Goal: Find contact information: Find contact information

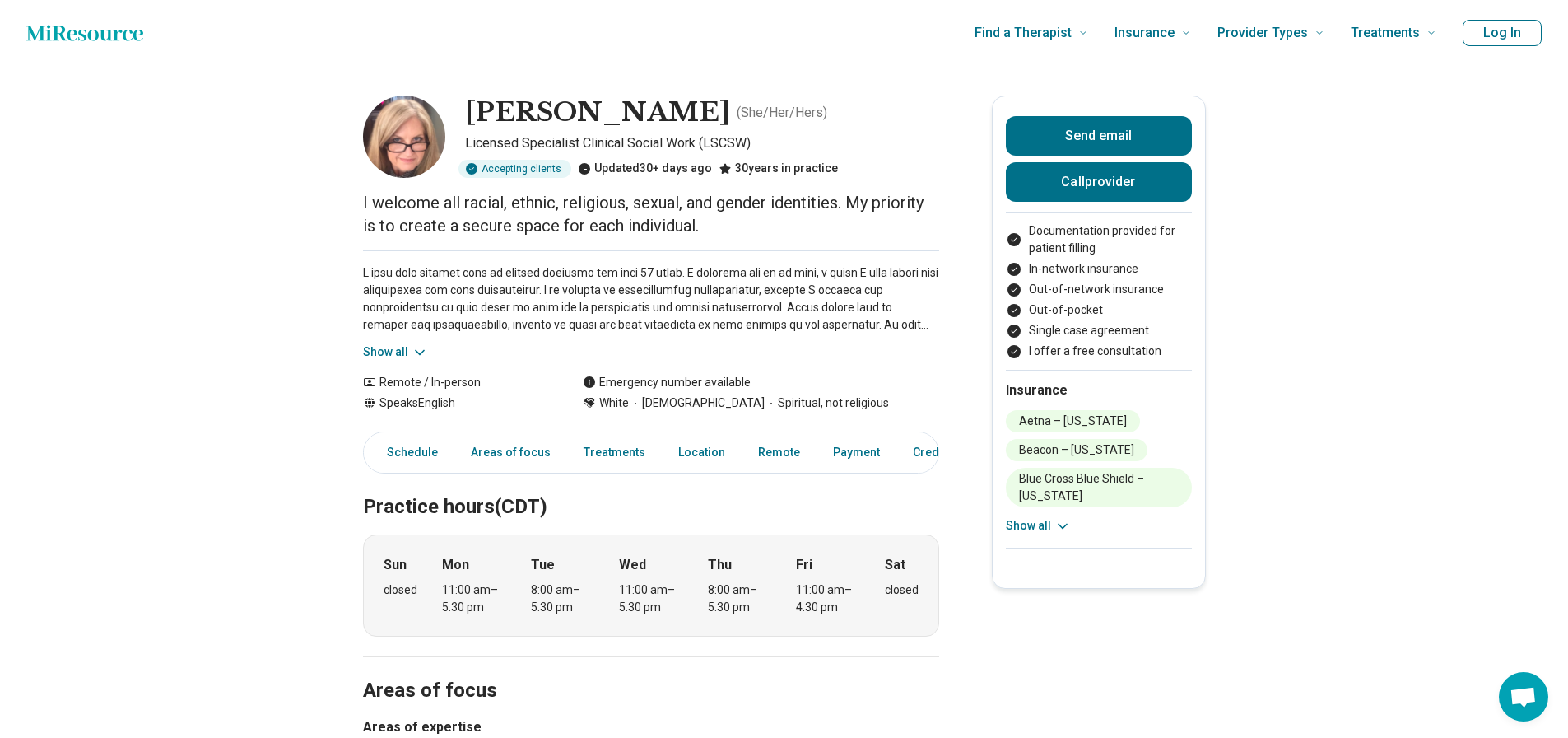
click at [410, 139] on img at bounding box center [404, 136] width 82 height 82
drag, startPoint x: 390, startPoint y: 140, endPoint x: 224, endPoint y: 236, distance: 191.8
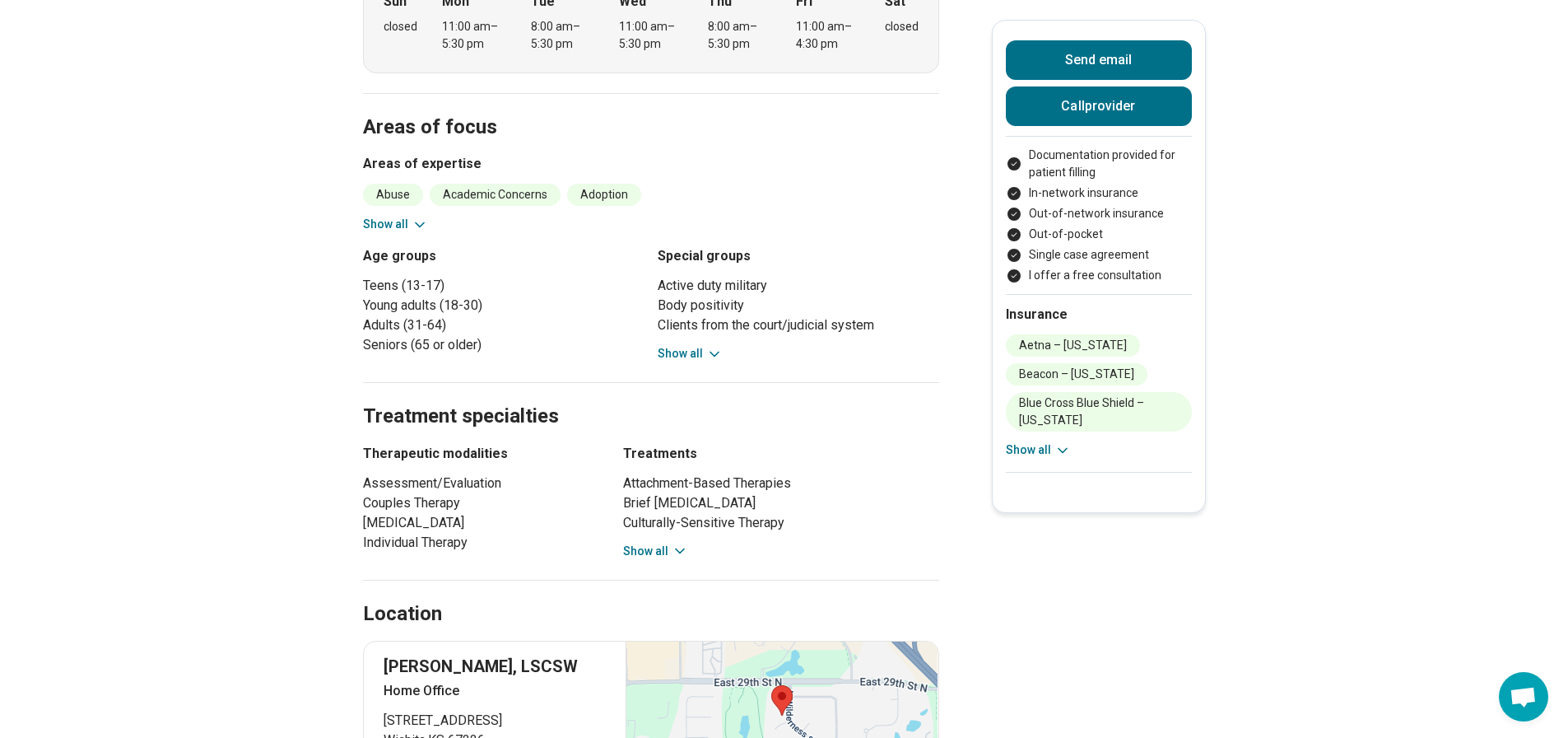
scroll to position [577, 0]
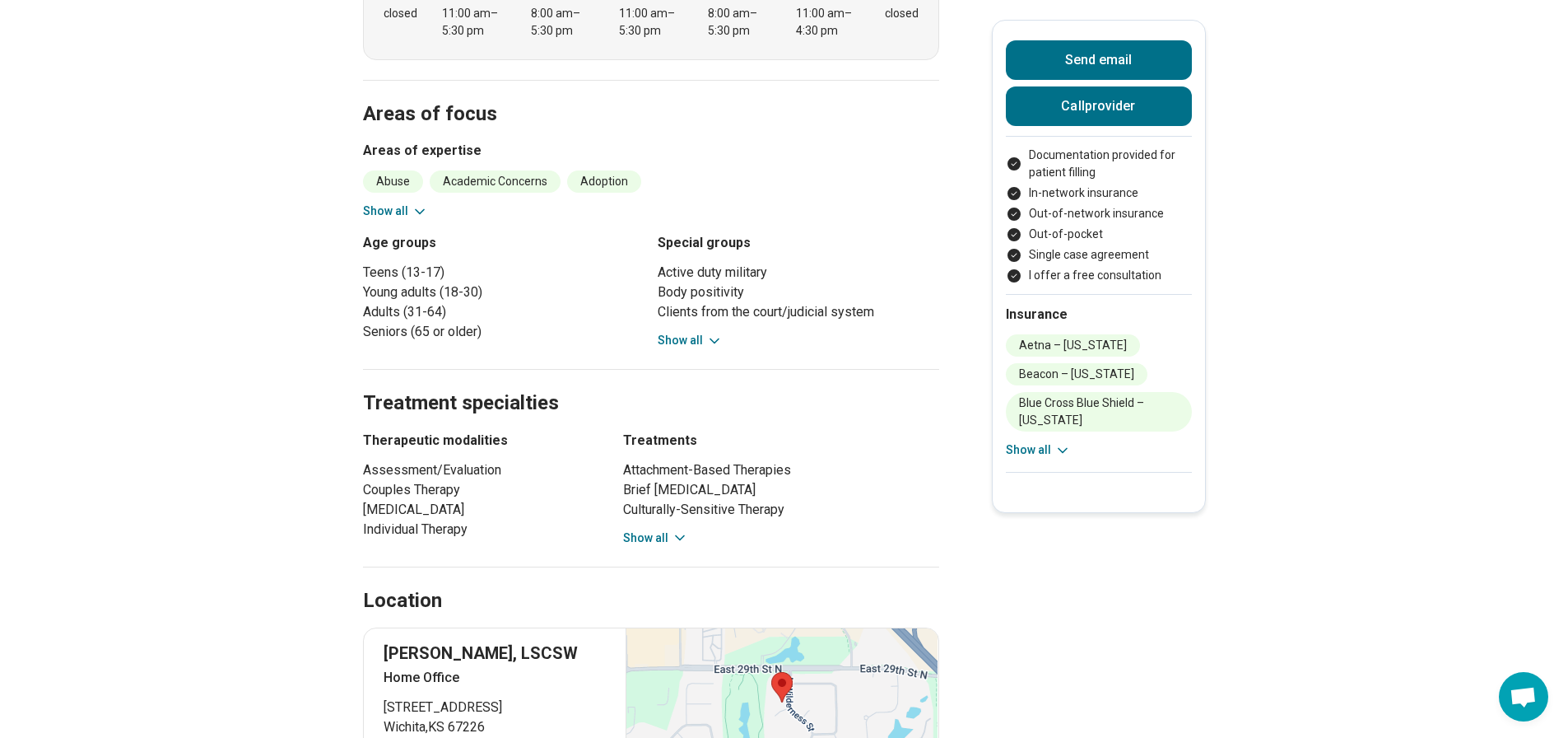
click at [641, 535] on button "Show all" at bounding box center [655, 539] width 65 height 17
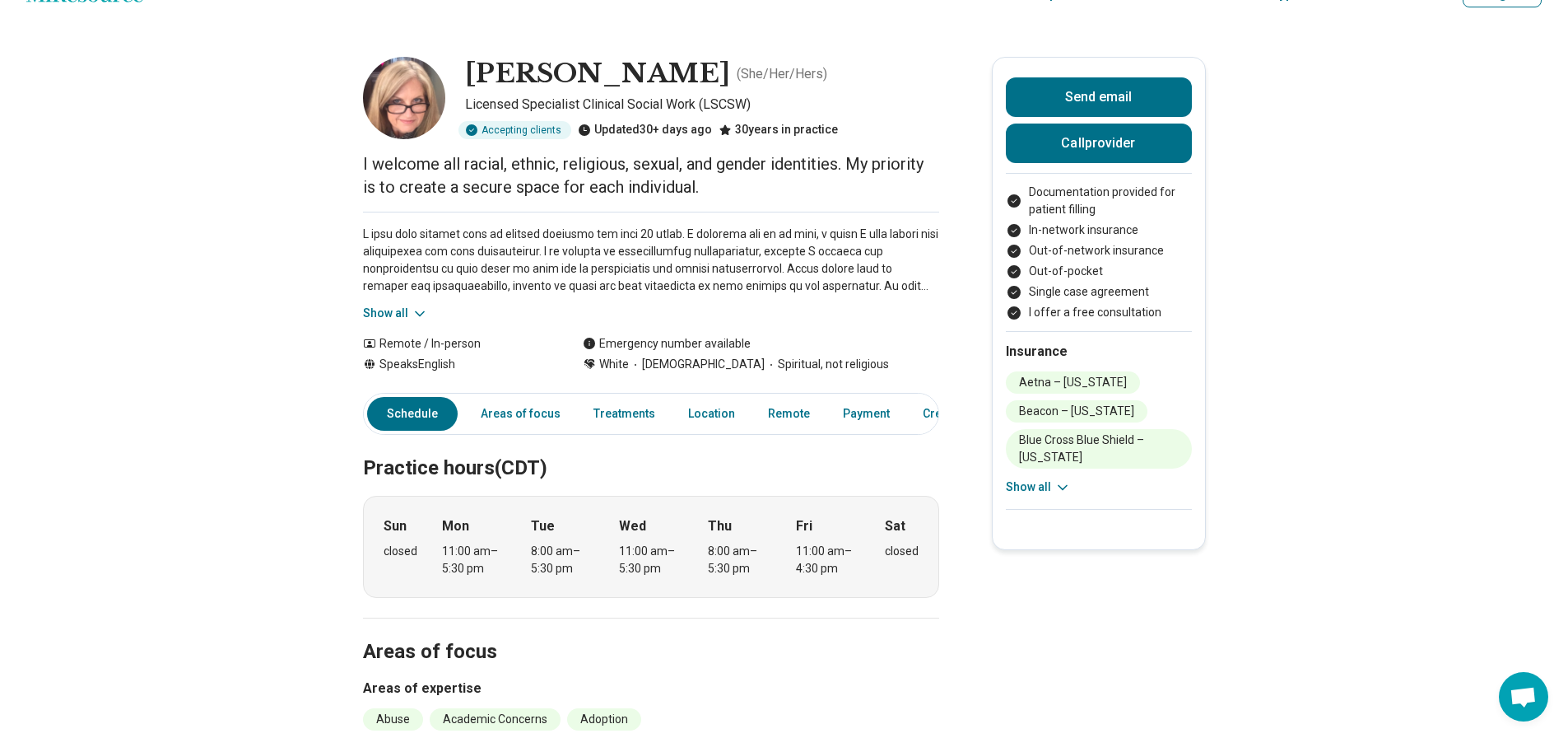
scroll to position [0, 0]
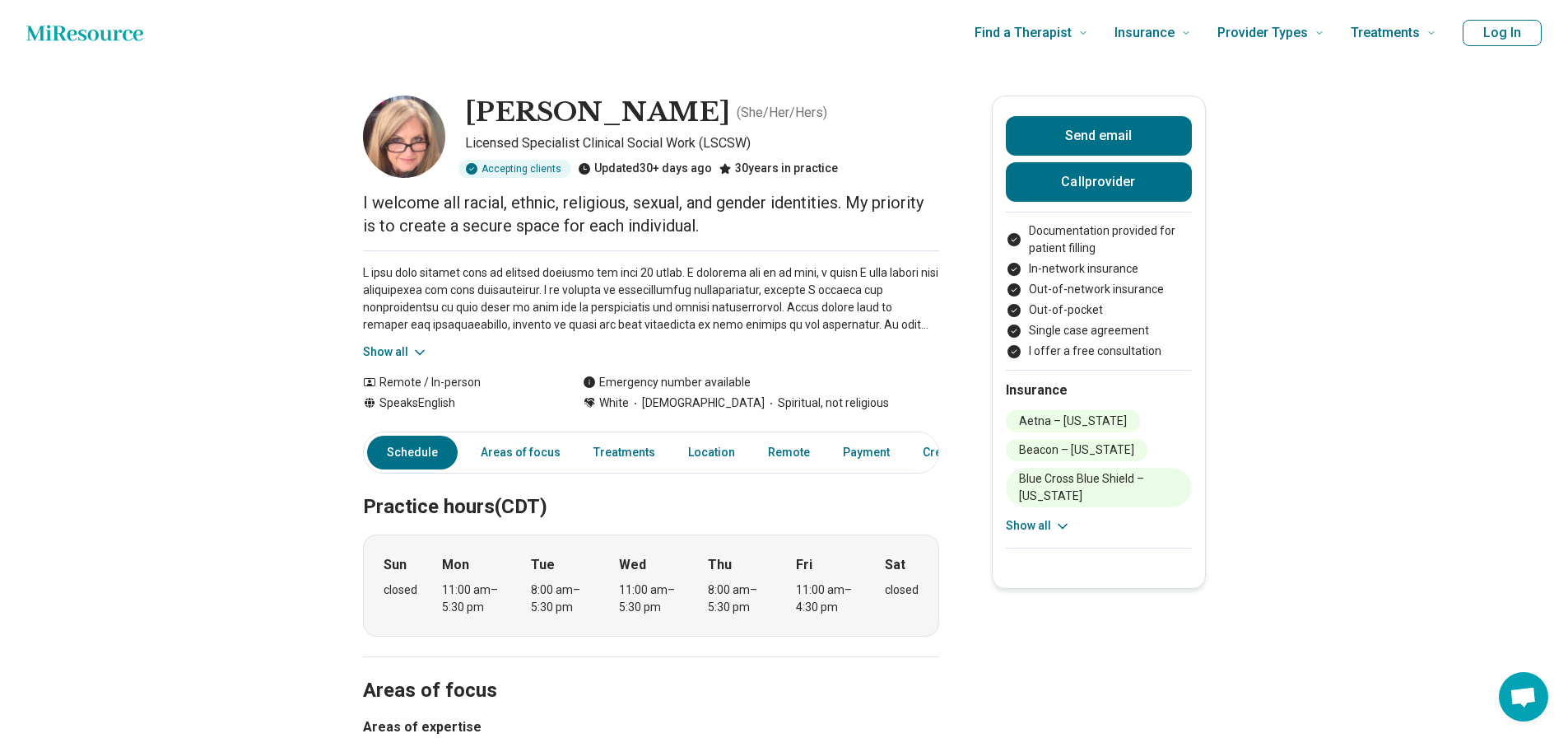
click at [408, 129] on img at bounding box center [404, 136] width 82 height 82
